Goal: Transaction & Acquisition: Purchase product/service

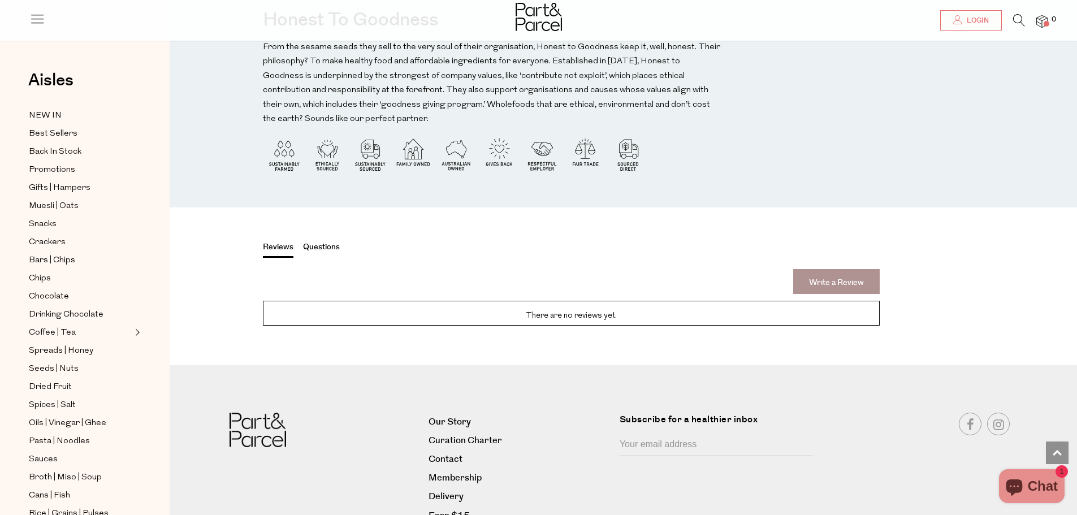
scroll to position [1255, 0]
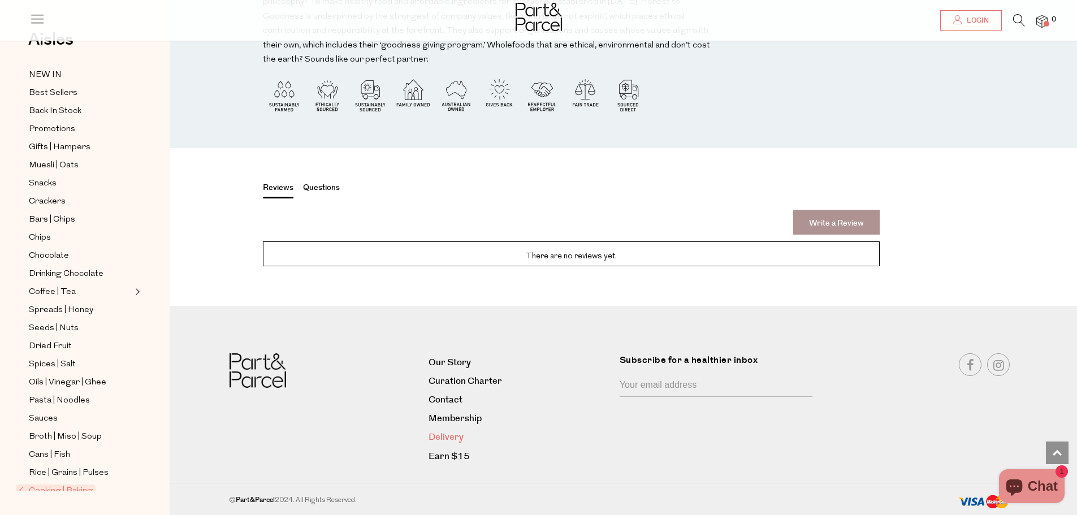
click at [460, 436] on link "Delivery" at bounding box center [520, 437] width 183 height 15
